Goal: Navigation & Orientation: Find specific page/section

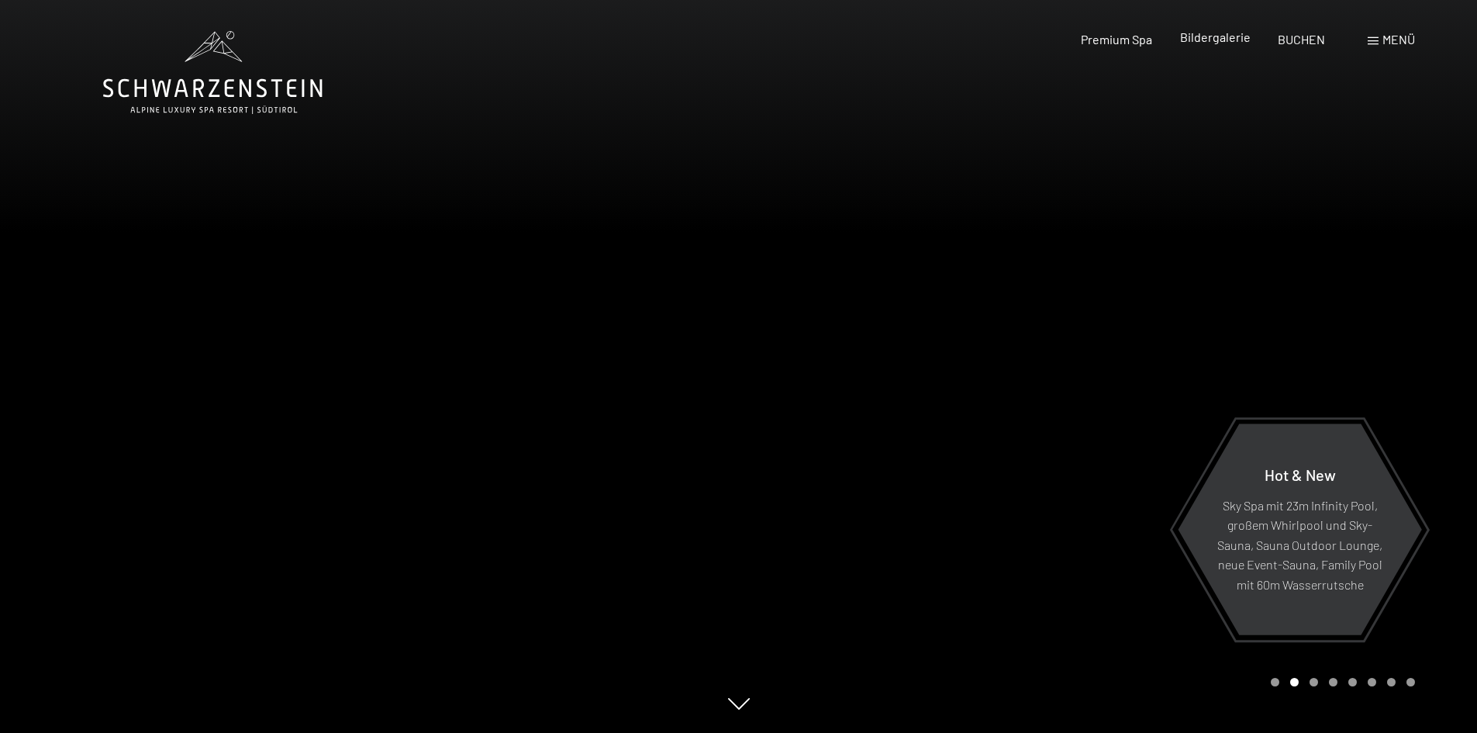
click at [1194, 38] on span "Bildergalerie" at bounding box center [1215, 36] width 71 height 15
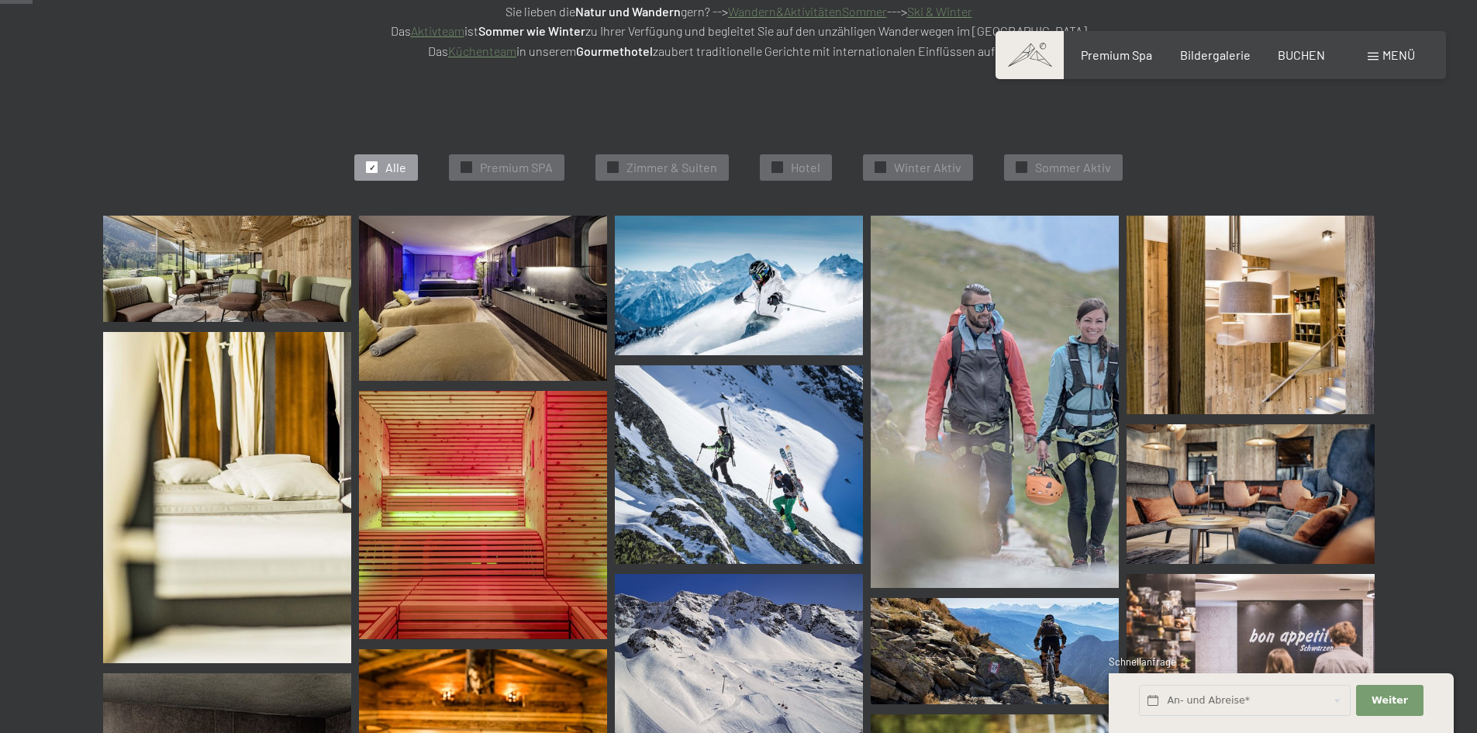
scroll to position [233, 0]
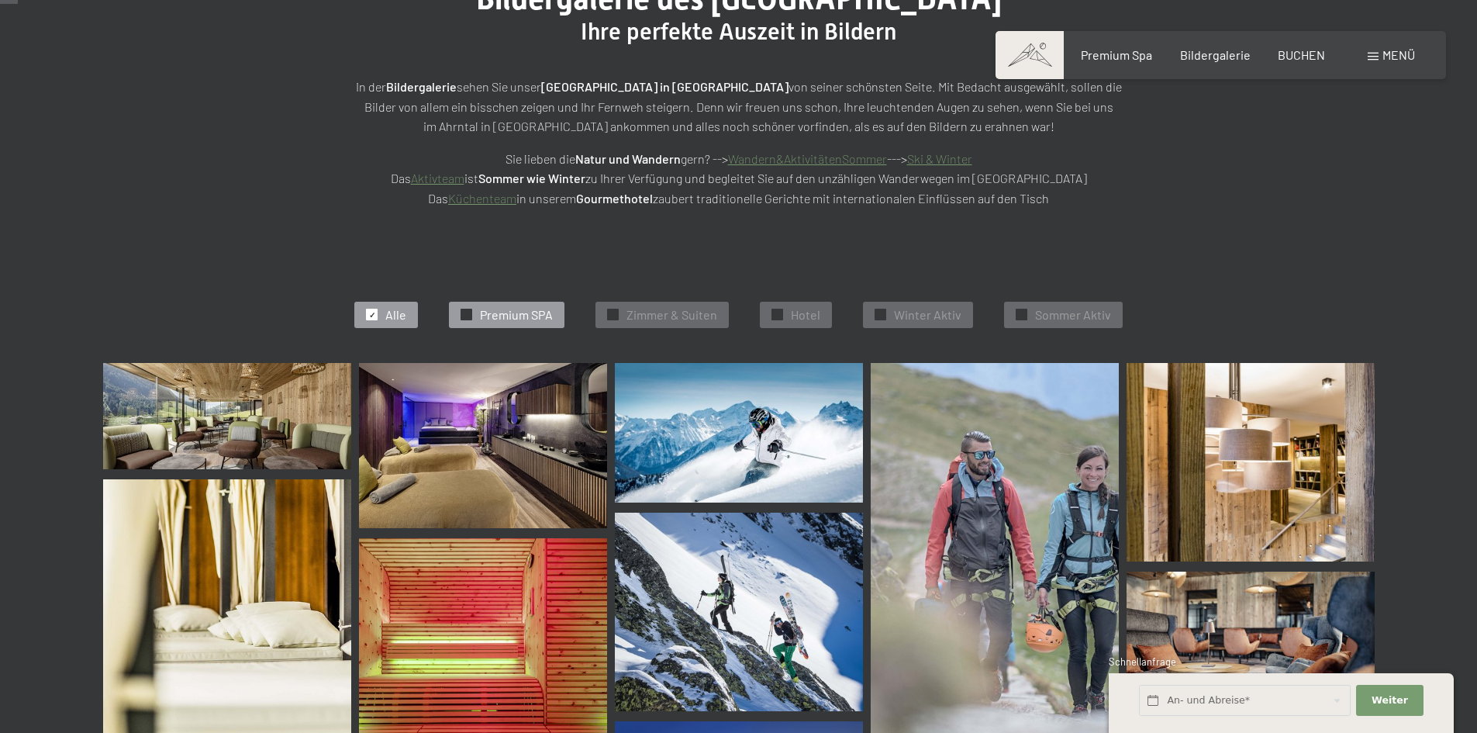
click at [490, 316] on span "Premium SPA" at bounding box center [516, 314] width 73 height 17
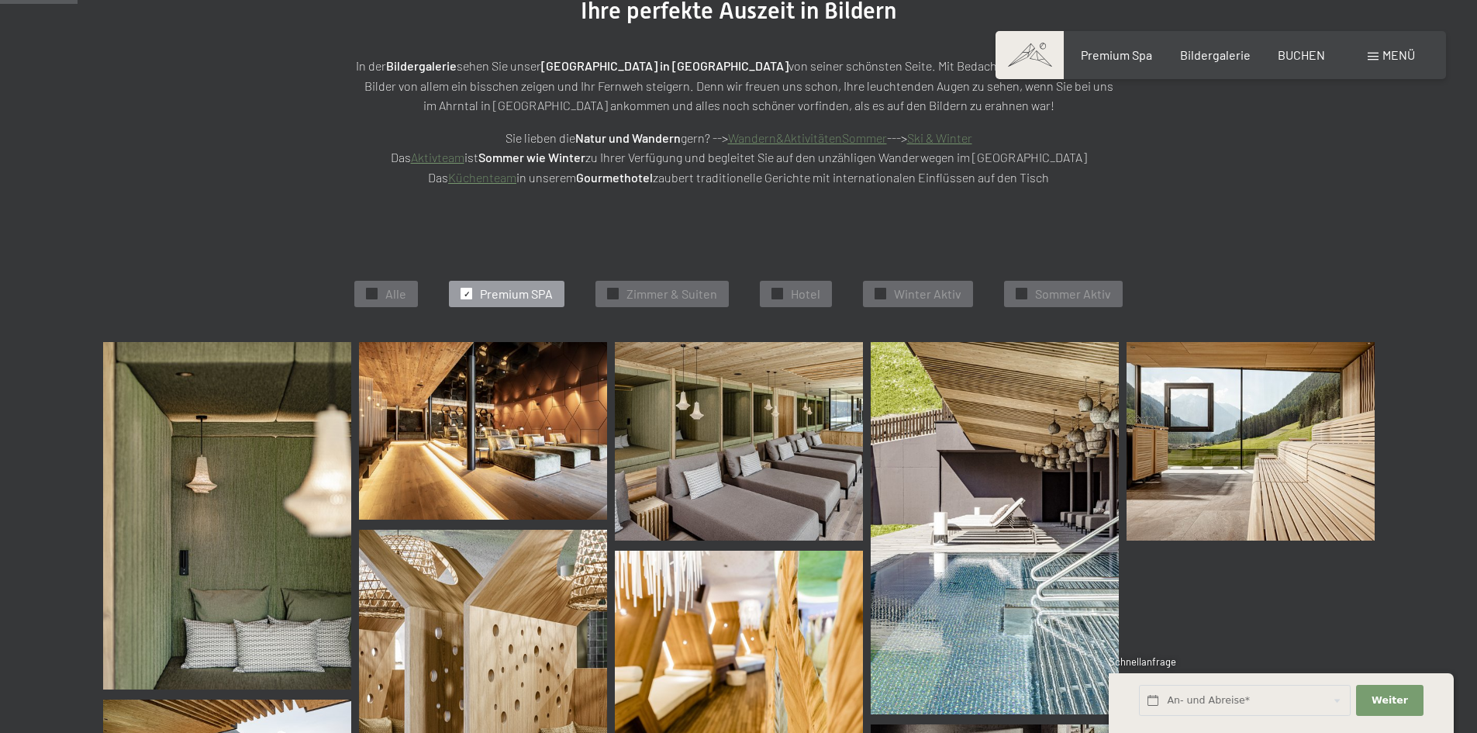
scroll to position [391, 0]
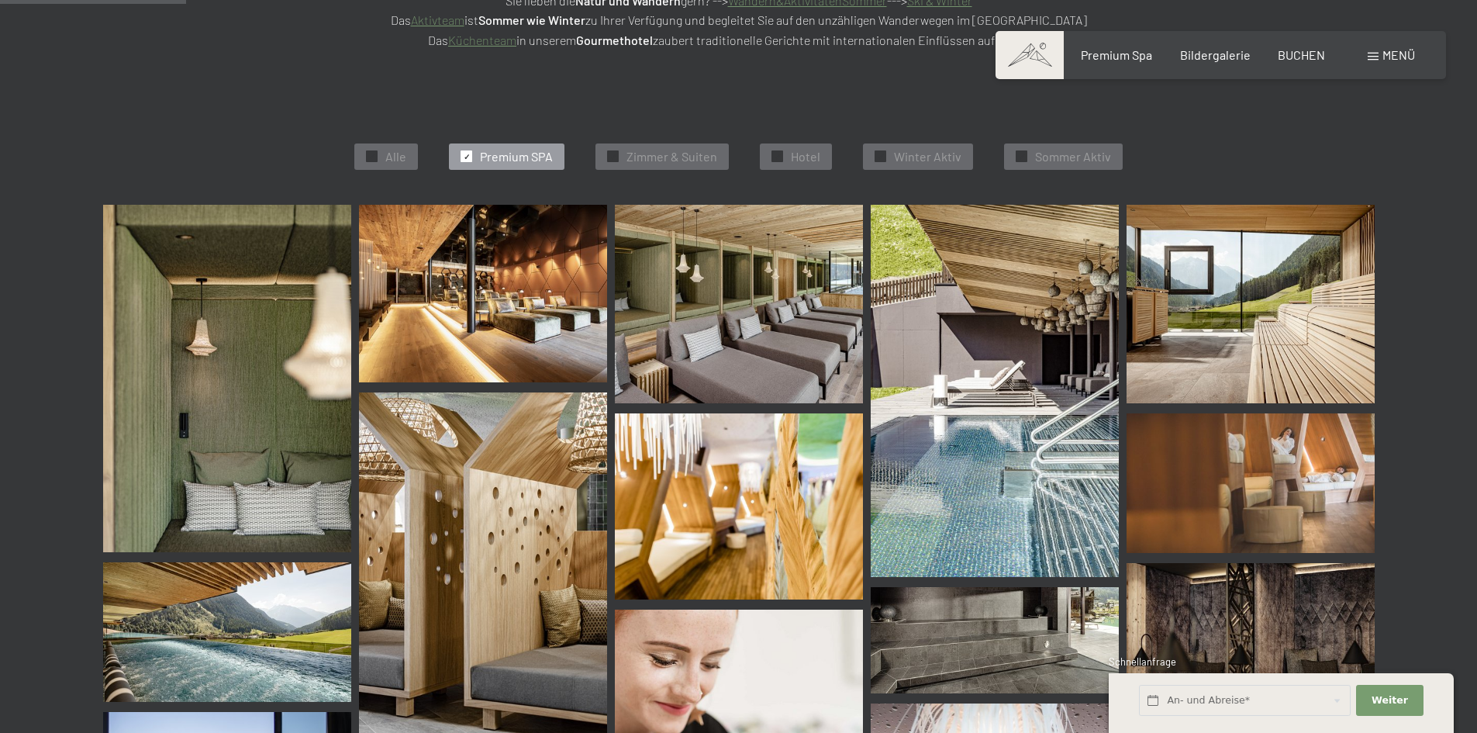
click at [281, 356] on img at bounding box center [227, 378] width 248 height 347
